Goal: Use online tool/utility: Utilize a website feature to perform a specific function

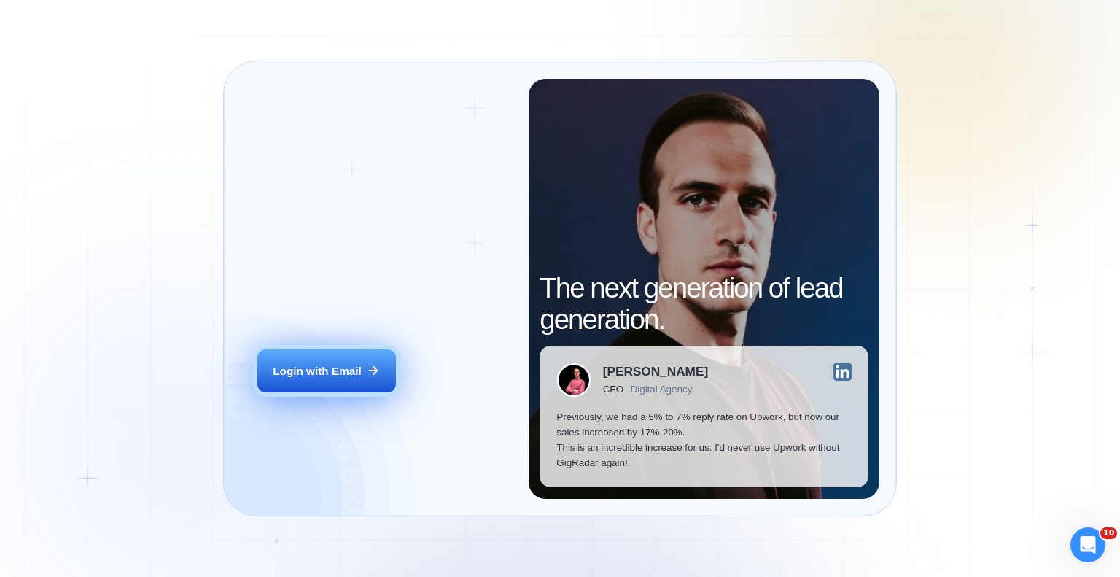
click at [312, 373] on div "Login with Email" at bounding box center [317, 370] width 89 height 15
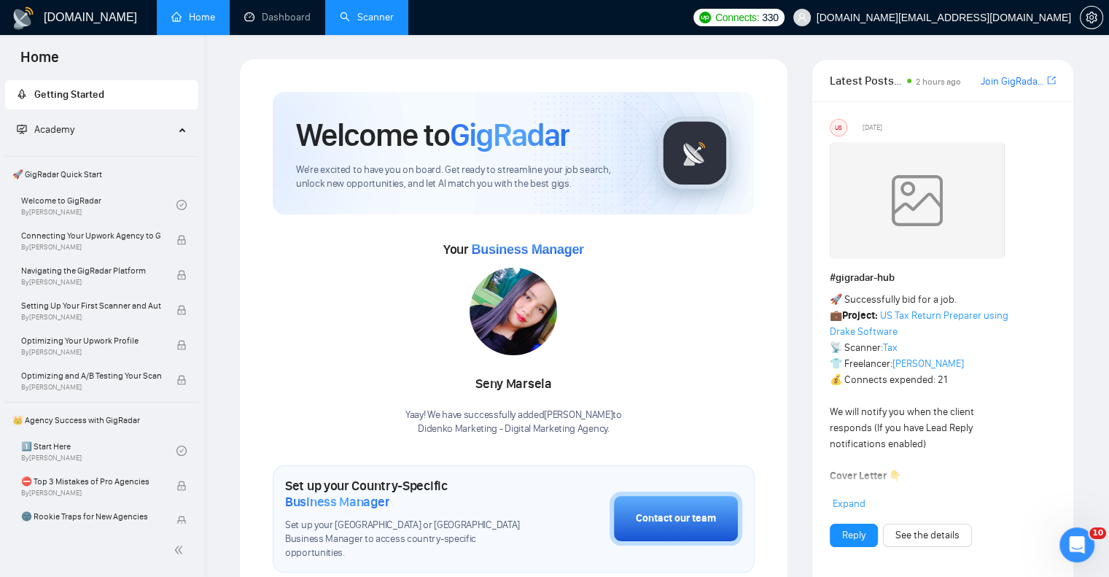
click at [378, 23] on link "Scanner" at bounding box center [367, 17] width 54 height 12
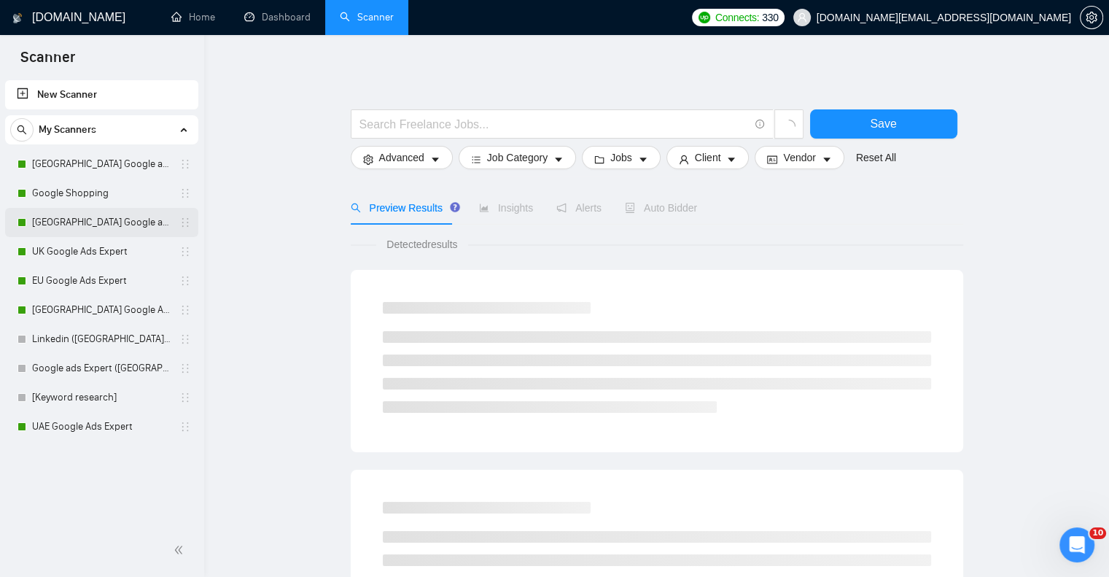
click at [58, 213] on link "[GEOGRAPHIC_DATA] Google ads Expert" at bounding box center [101, 222] width 139 height 29
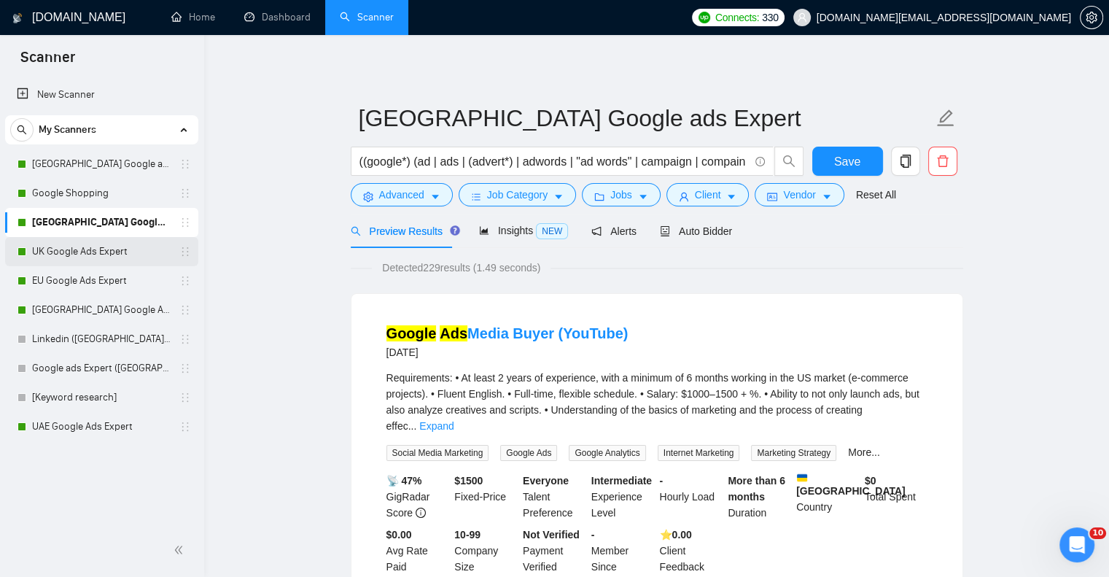
click at [70, 247] on link "UK Google Ads Expert" at bounding box center [101, 251] width 139 height 29
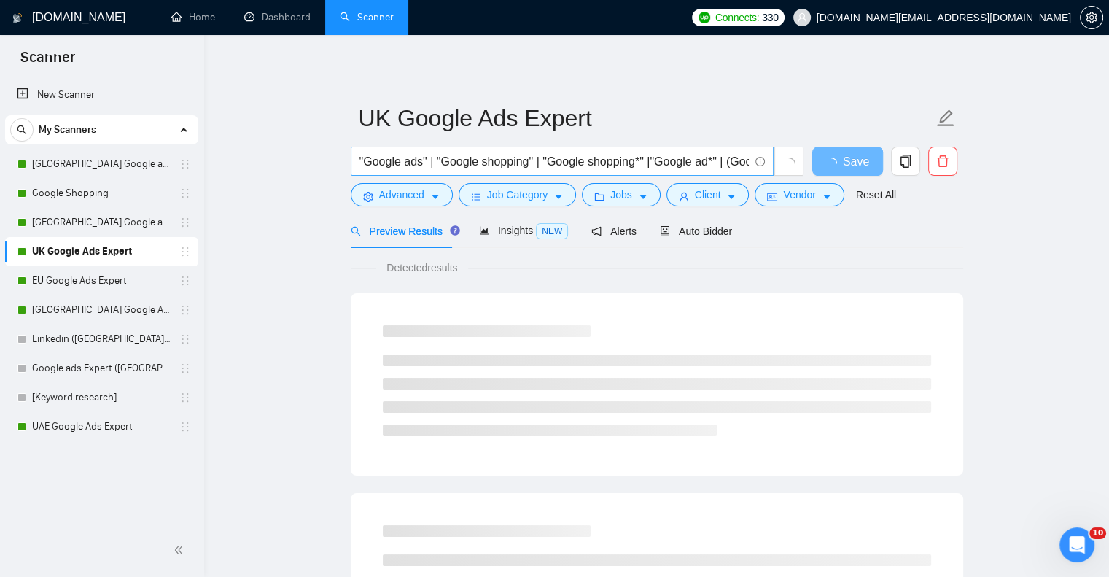
click at [452, 165] on input ""Google ads" | "Google shopping" | "Google shopping*" |"Google ad*" | (Google a…" at bounding box center [553, 161] width 389 height 18
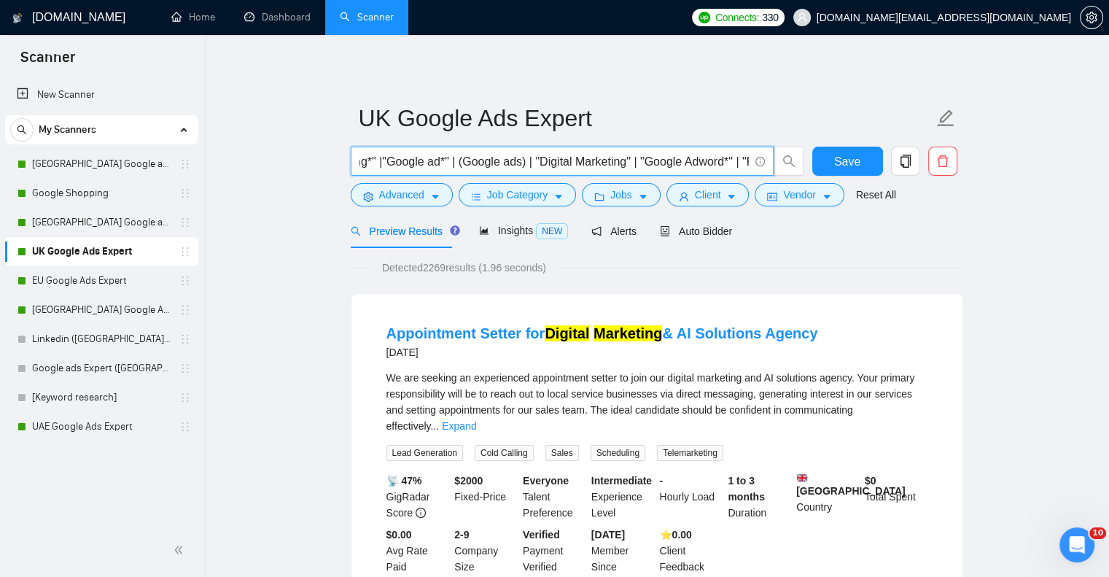
scroll to position [0, 286]
drag, startPoint x: 516, startPoint y: 159, endPoint x: 618, endPoint y: 167, distance: 102.4
click at [618, 167] on input ""Google ads" | "Google shopping" | "Google shopping*" |"Google ad*" | (Google a…" at bounding box center [553, 161] width 389 height 18
type input ""Google ads" | "Google shopping" | "Google shopping*" |"Google ad*" | (Google a…"
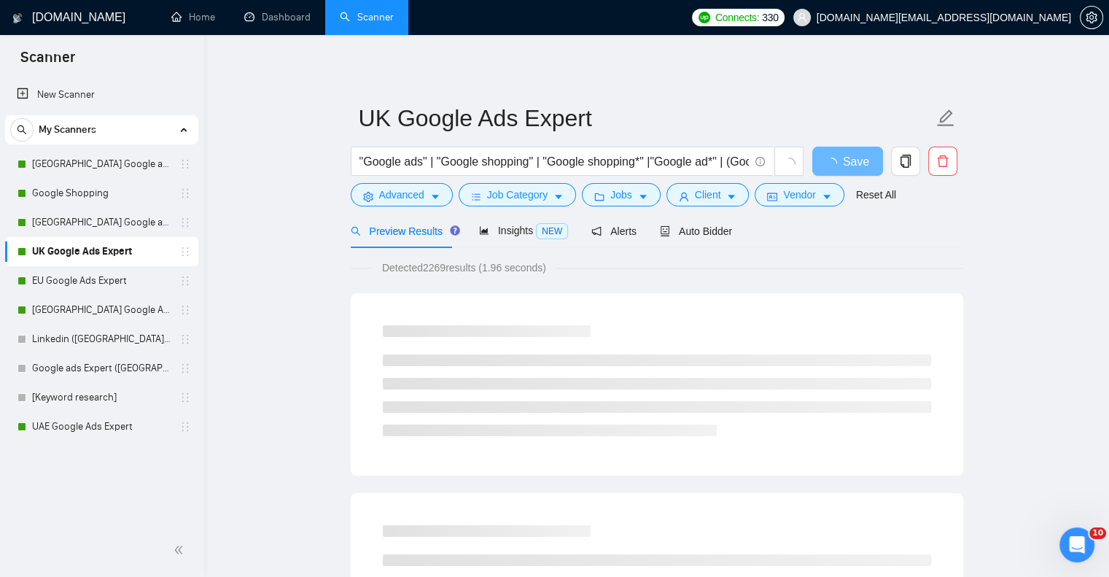
drag, startPoint x: 729, startPoint y: 61, endPoint x: 1074, endPoint y: 224, distance: 382.2
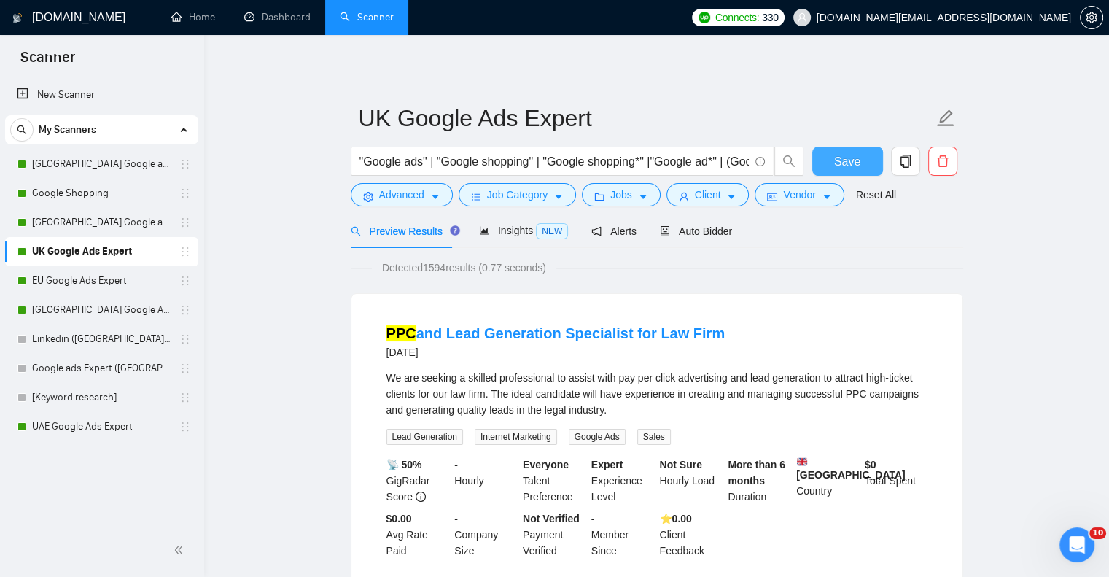
click at [834, 163] on button "Save" at bounding box center [847, 161] width 71 height 29
click at [79, 428] on link "UAE Google Ads Expert" at bounding box center [101, 426] width 139 height 29
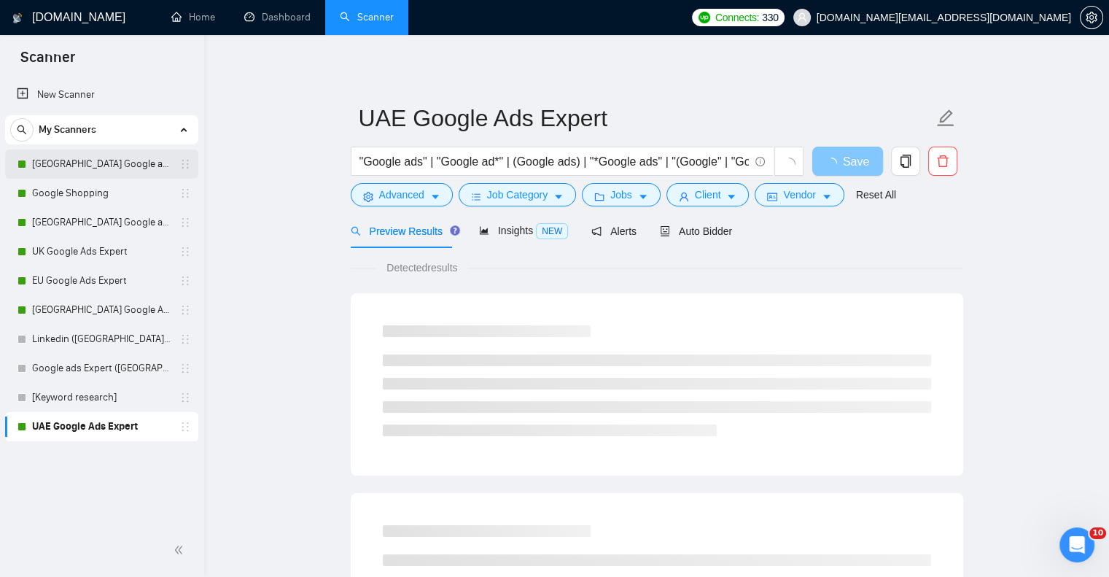
click at [73, 163] on link "Germany Google ads Expert" at bounding box center [101, 163] width 139 height 29
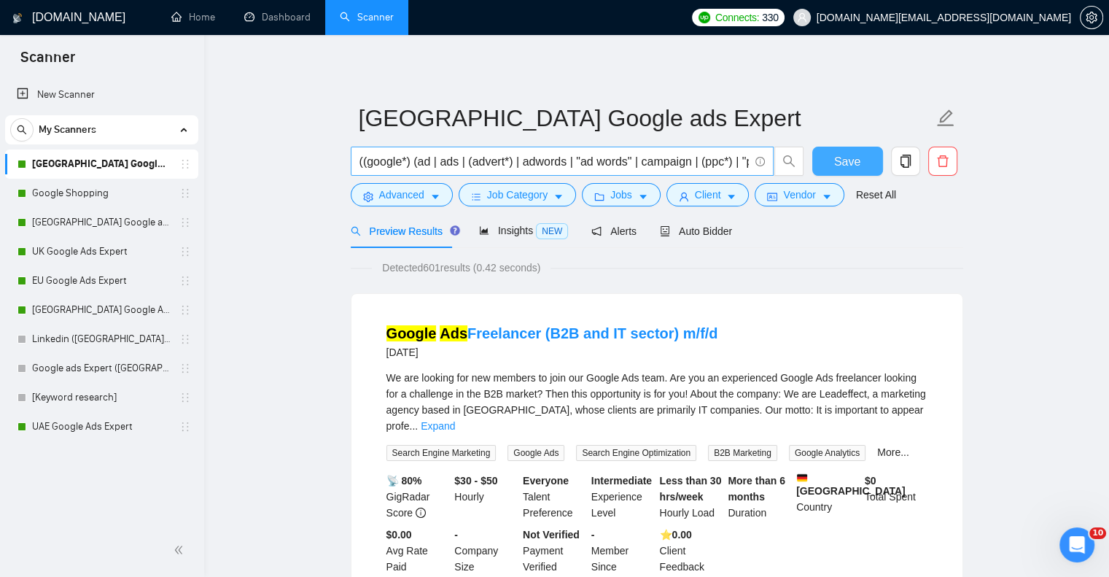
click at [647, 155] on input "((google*) (ad | ads | (advert*) | adwords | "ad words" | campaign | (ppc*) | "…" at bounding box center [553, 161] width 389 height 18
click at [114, 259] on link "UK Google Ads Expert" at bounding box center [101, 251] width 139 height 29
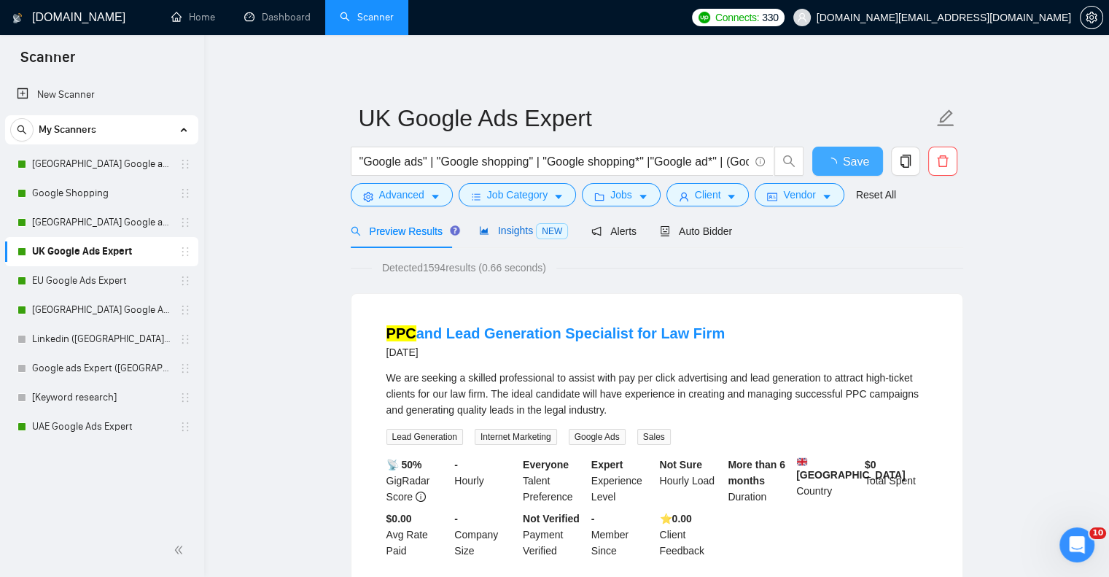
click at [516, 235] on span "Insights NEW" at bounding box center [523, 231] width 89 height 12
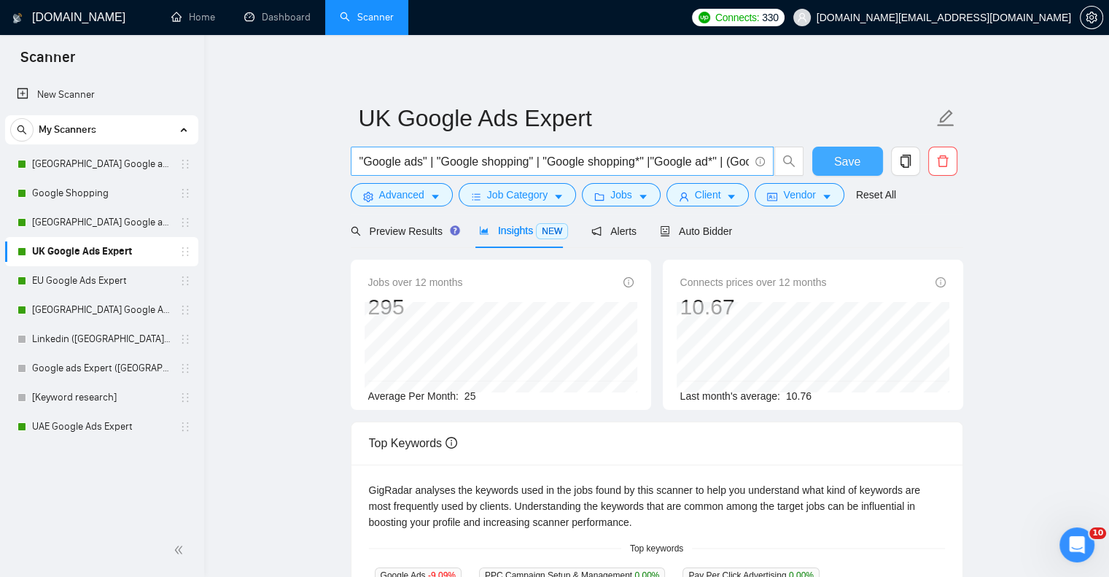
click at [536, 170] on input ""Google ads" | "Google shopping" | "Google shopping*" |"Google ad*" | (Google a…" at bounding box center [553, 161] width 389 height 18
paste input "((google*) (ad | ads | (advert*) | adwords | "ad words" | campaign | (ppc*) | "…"
type input "((google*) (ad | ads | (advert*) | adwords | "ad words" | campaign | (ppc*) | "…"
